Goal: Transaction & Acquisition: Purchase product/service

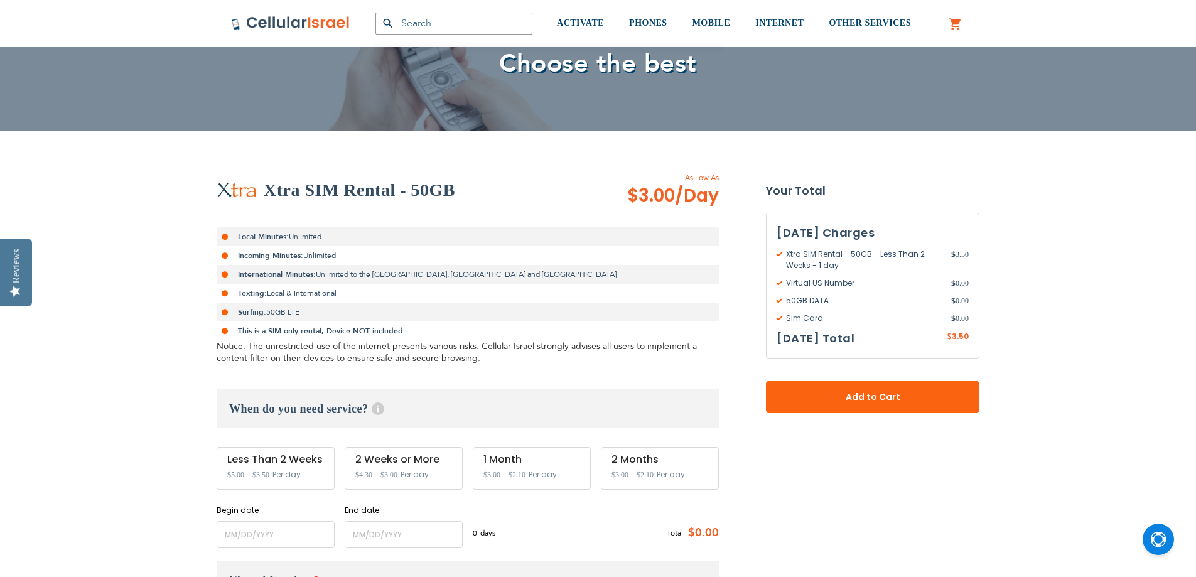
scroll to position [126, 0]
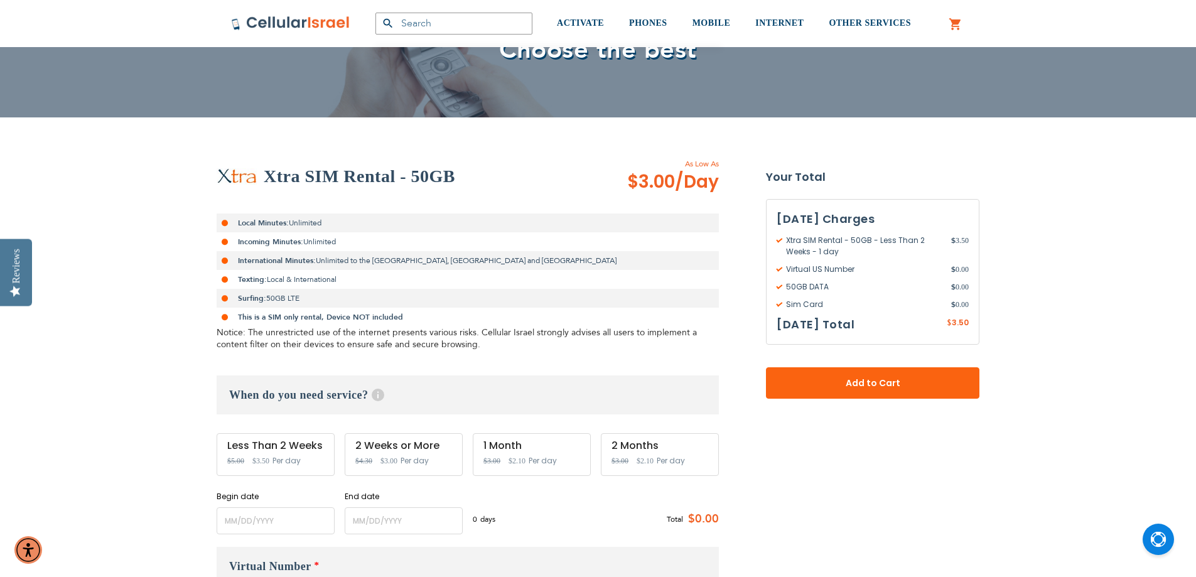
type input "[EMAIL_ADDRESS][PERSON_NAME][DOMAIN_NAME]"
click at [281, 521] on input "name" at bounding box center [276, 520] width 118 height 27
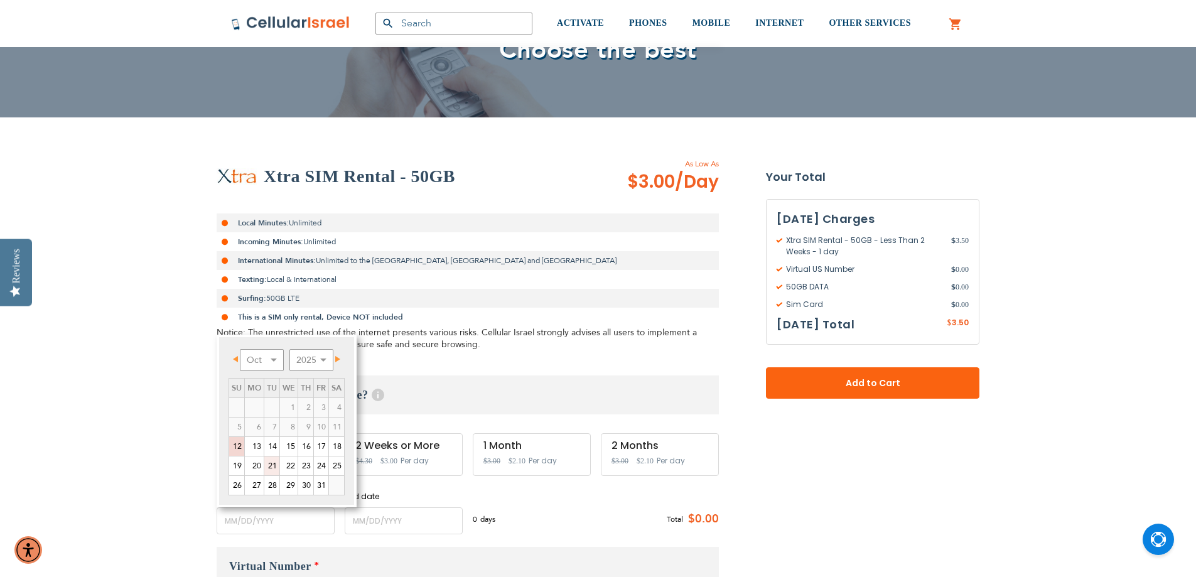
click at [270, 464] on link "21" at bounding box center [271, 466] width 15 height 19
type input "[DATE]"
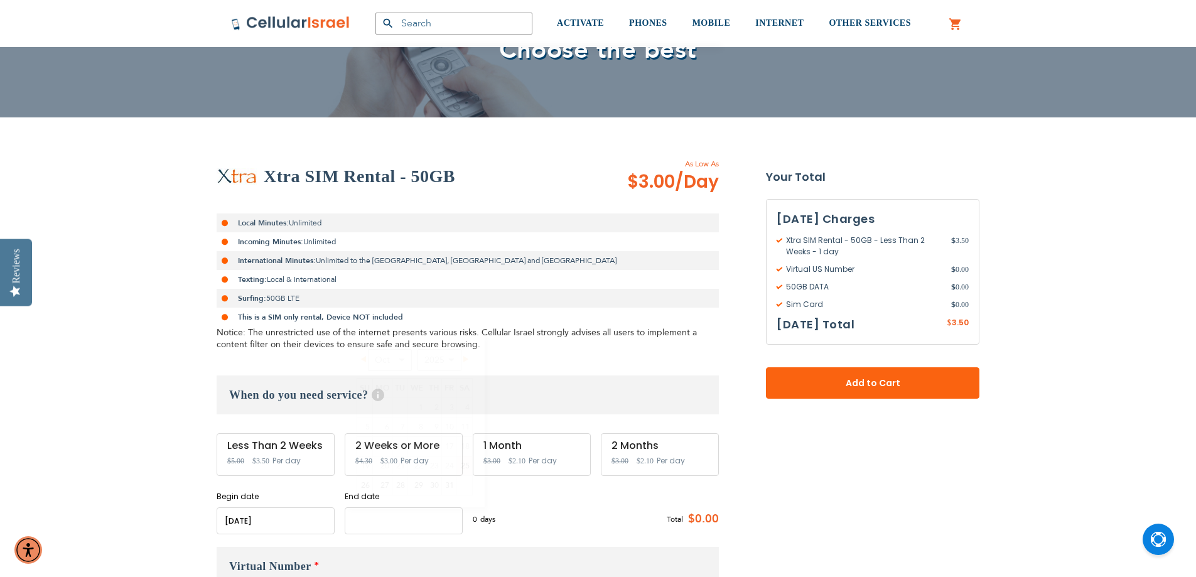
click at [391, 524] on input "name" at bounding box center [404, 520] width 118 height 27
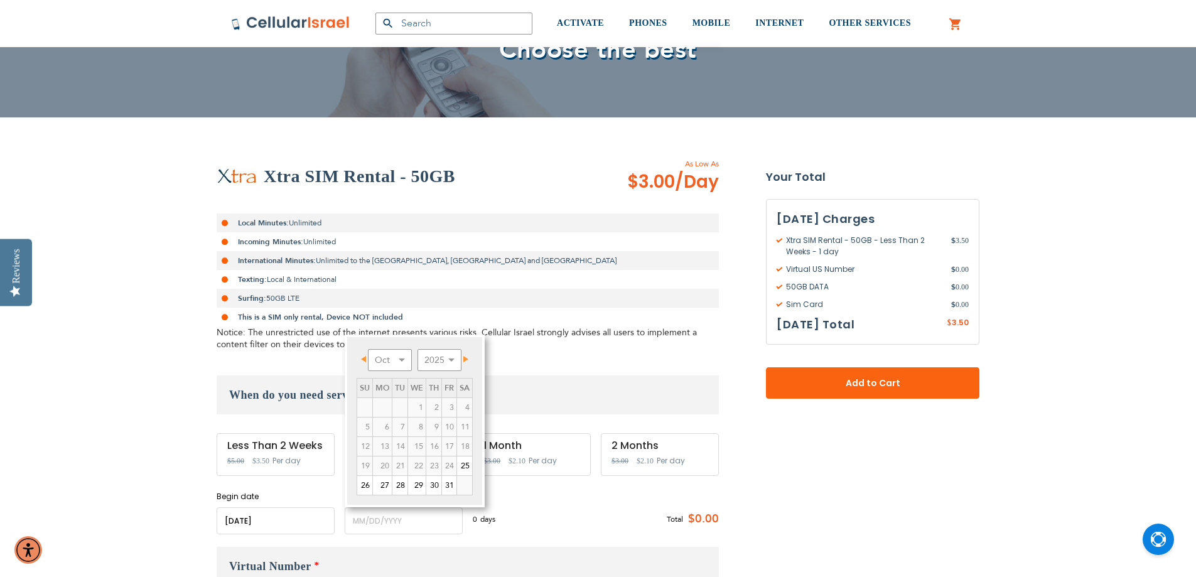
click at [467, 359] on span "Next" at bounding box center [465, 359] width 5 height 6
click at [384, 463] on link "17" at bounding box center [382, 466] width 19 height 19
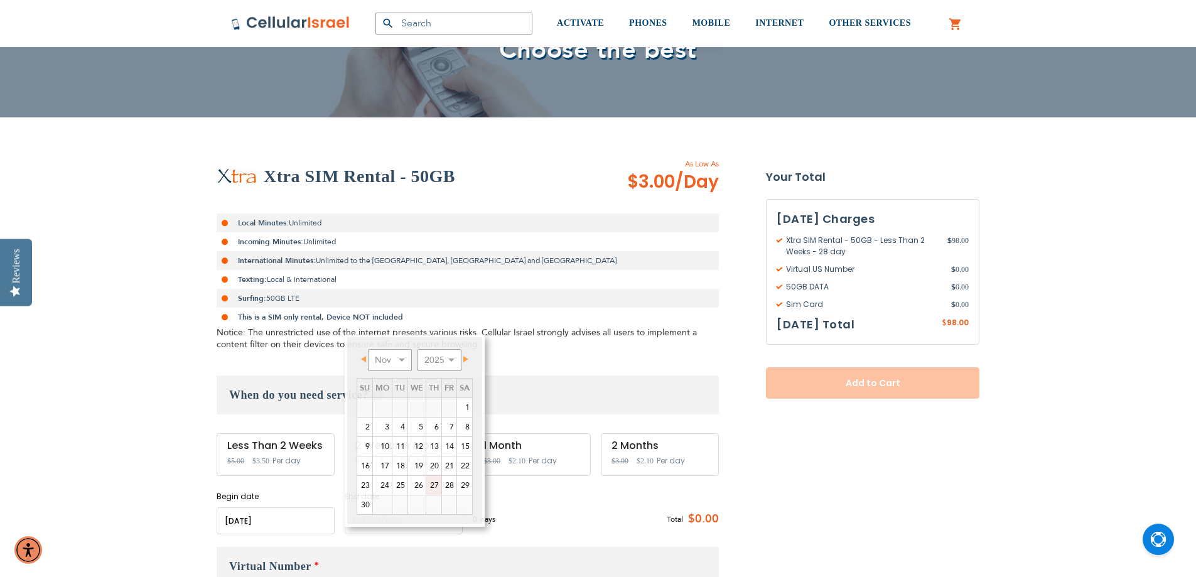
type input "[DATE]"
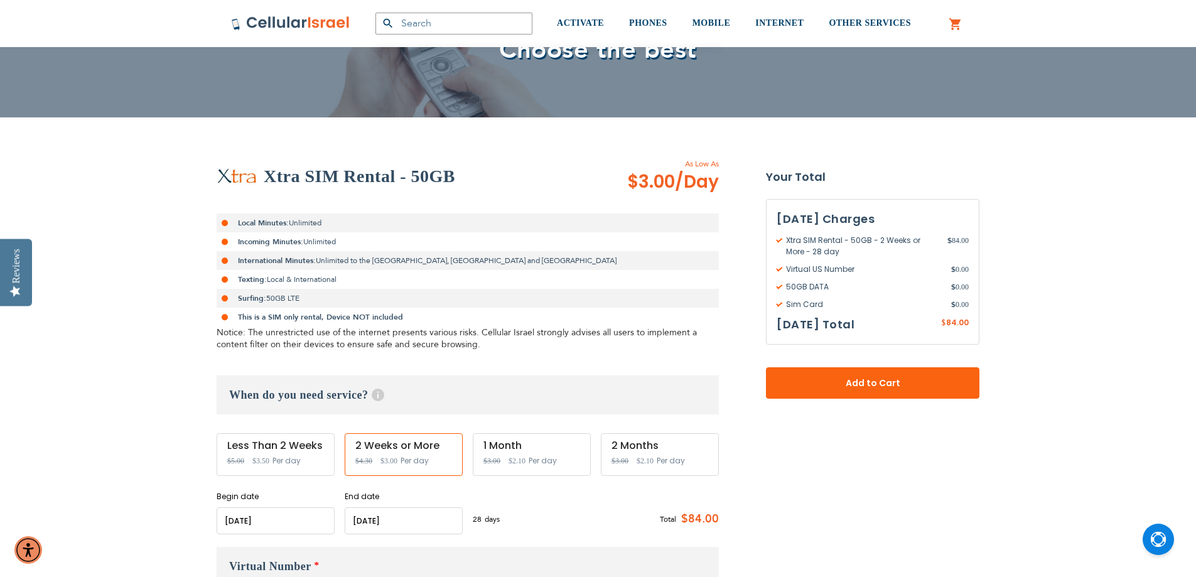
click at [590, 514] on div "28 days $3 per day Total $84.00" at bounding box center [596, 519] width 246 height 31
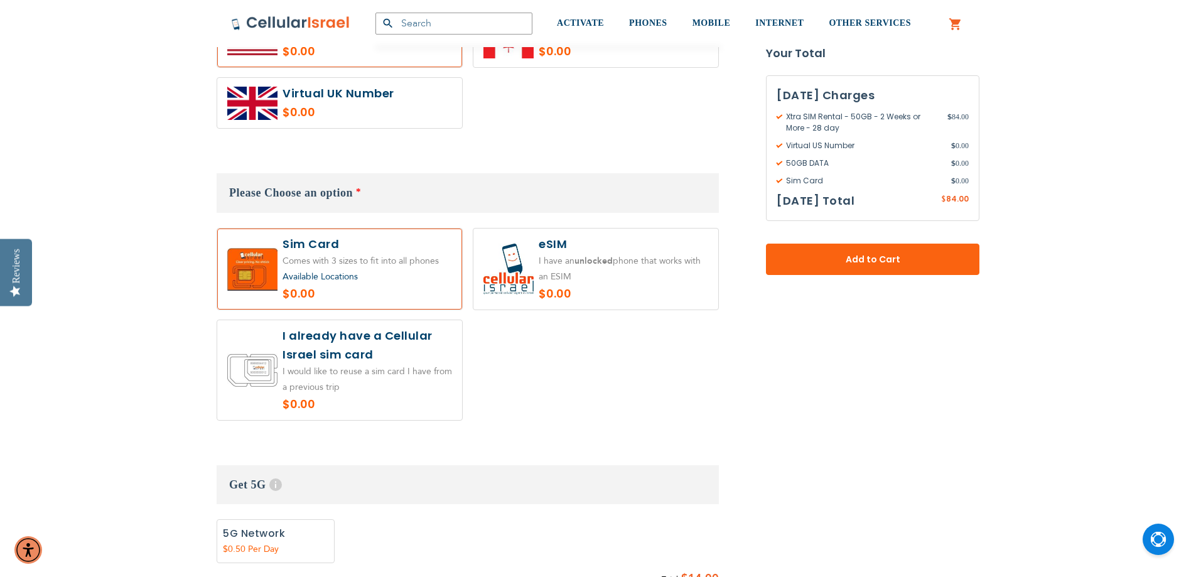
scroll to position [816, 0]
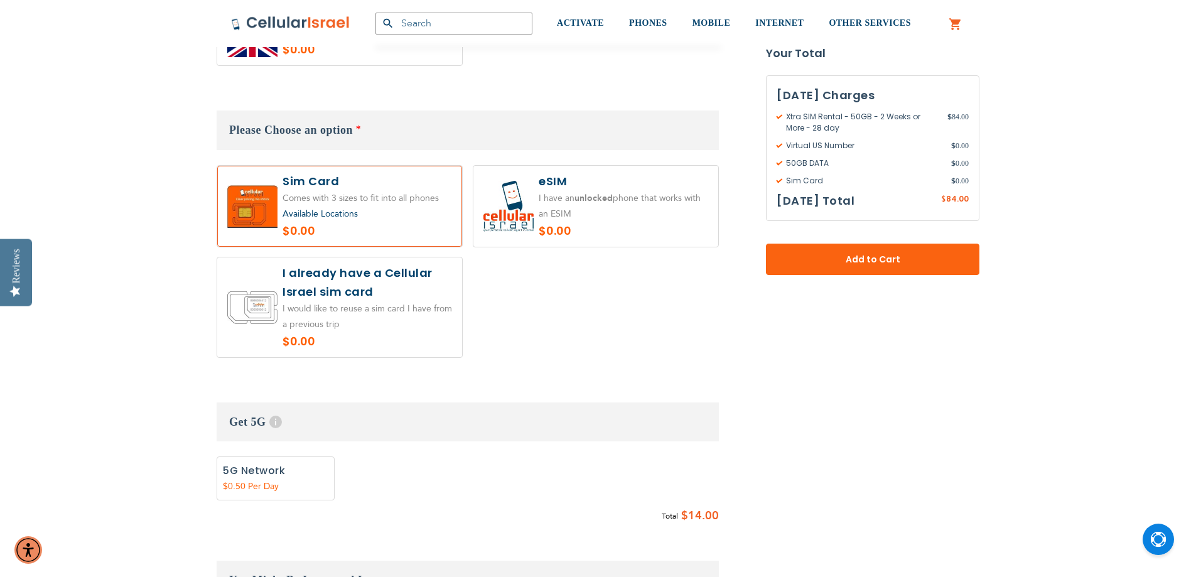
click at [245, 476] on label "Add" at bounding box center [276, 479] width 118 height 44
radio input "true"
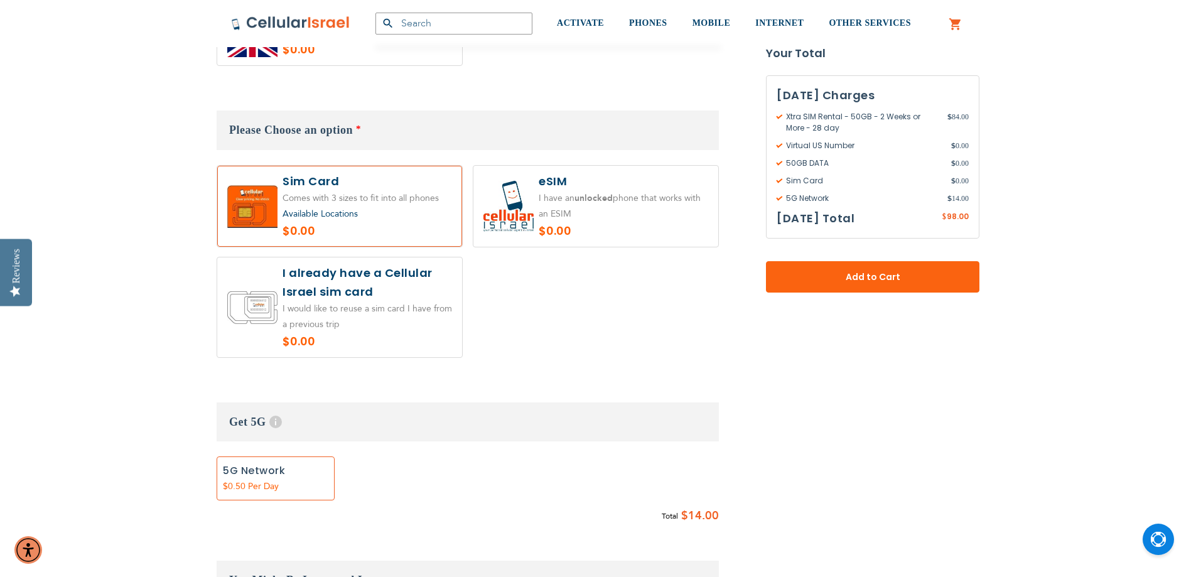
click at [581, 217] on label at bounding box center [595, 206] width 245 height 81
radio input "true"
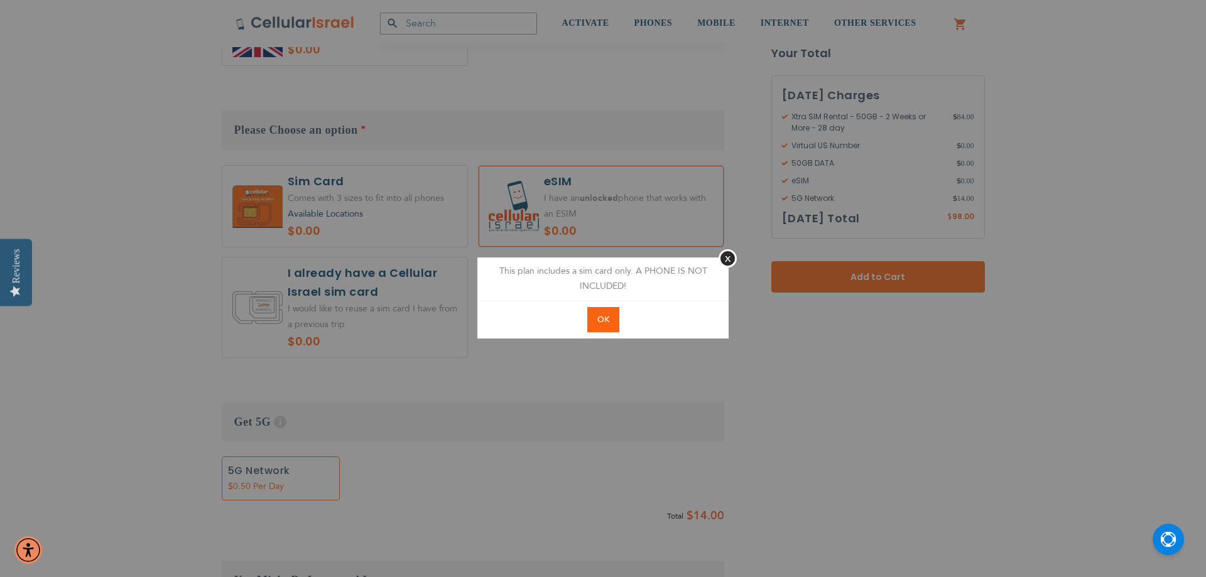
click at [600, 323] on span "OK" at bounding box center [603, 319] width 12 height 11
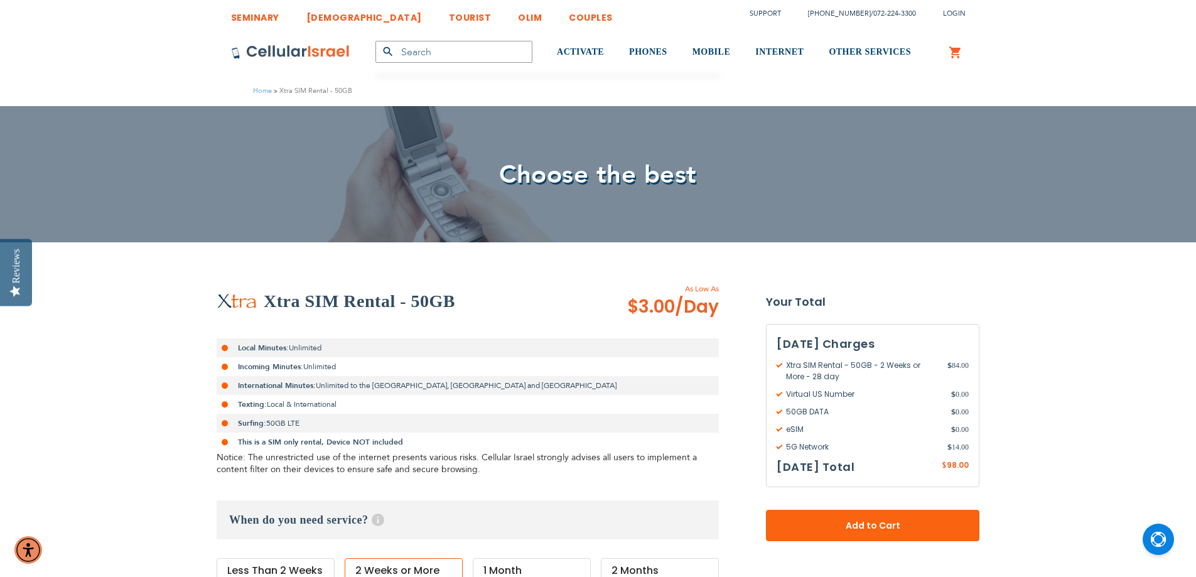
scroll to position [0, 0]
click at [957, 11] on span "Login" at bounding box center [954, 13] width 23 height 9
click at [993, 49] on link "Create Account" at bounding box center [1011, 60] width 116 height 28
